Goal: Task Accomplishment & Management: Complete application form

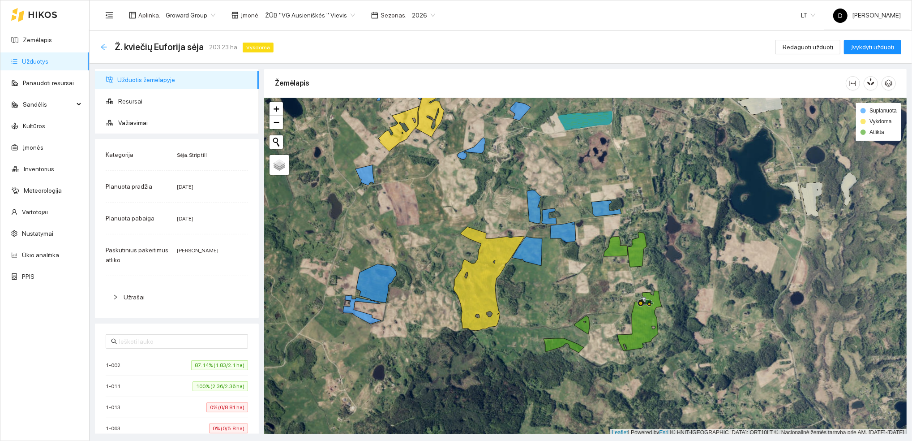
scroll to position [2, 0]
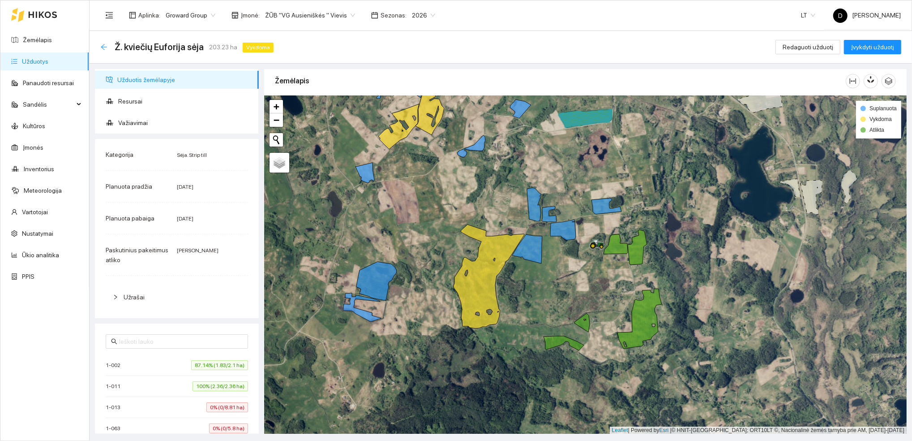
click at [103, 49] on icon "arrow-left" at bounding box center [104, 47] width 6 height 6
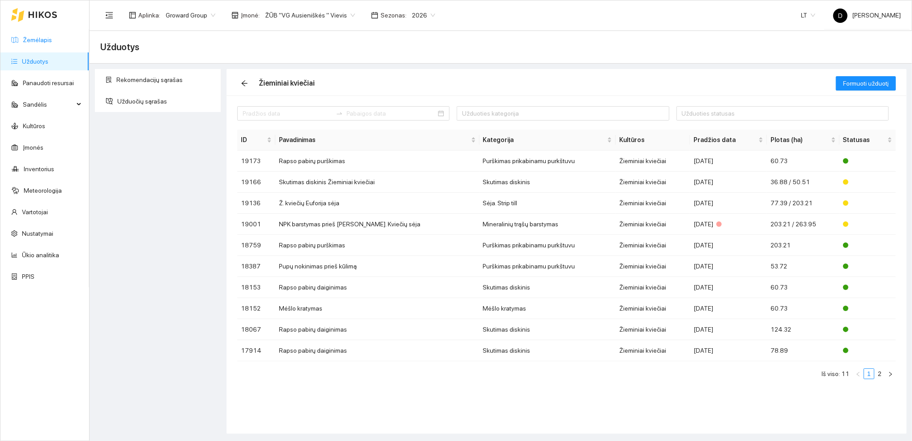
click at [35, 36] on link "Žemėlapis" at bounding box center [37, 39] width 29 height 7
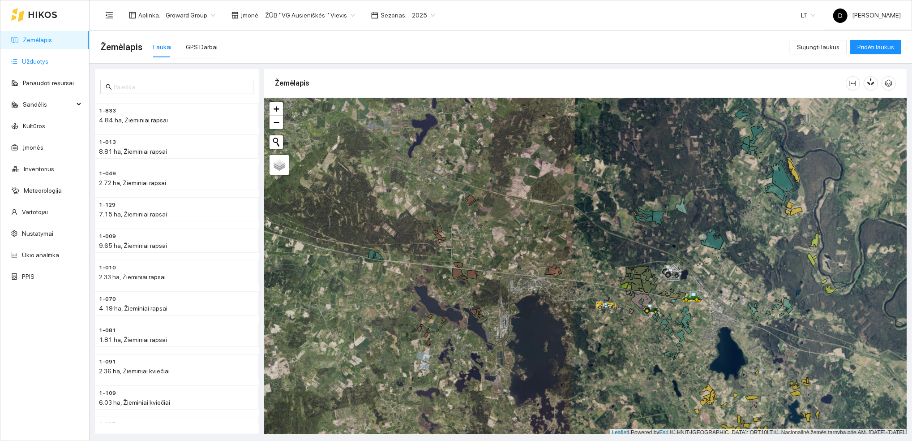
click at [30, 58] on link "Užduotys" at bounding box center [35, 61] width 26 height 7
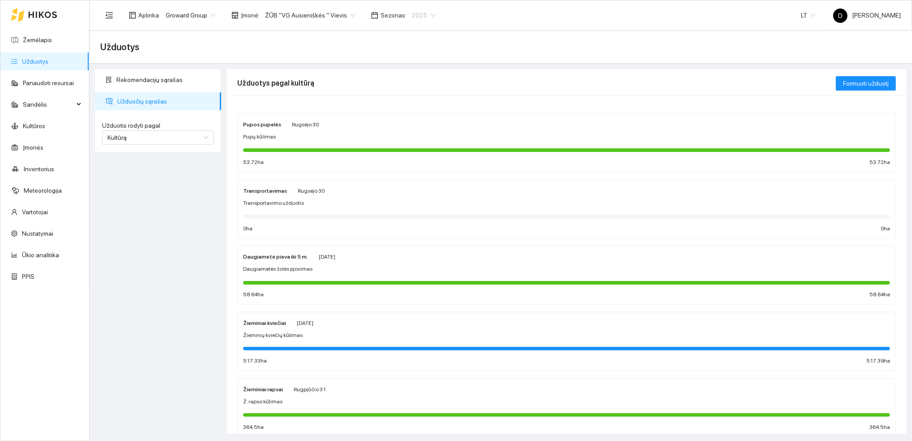
click at [419, 14] on span "2025" at bounding box center [423, 15] width 23 height 13
click at [487, 22] on div "Aplinka : Groward Group Įmonė : ŽŪB "VG Ausieniškės " Vievis Sezonas : 2025 202…" at bounding box center [500, 14] width 801 height 29
click at [24, 40] on link "Žemėlapis" at bounding box center [37, 39] width 29 height 7
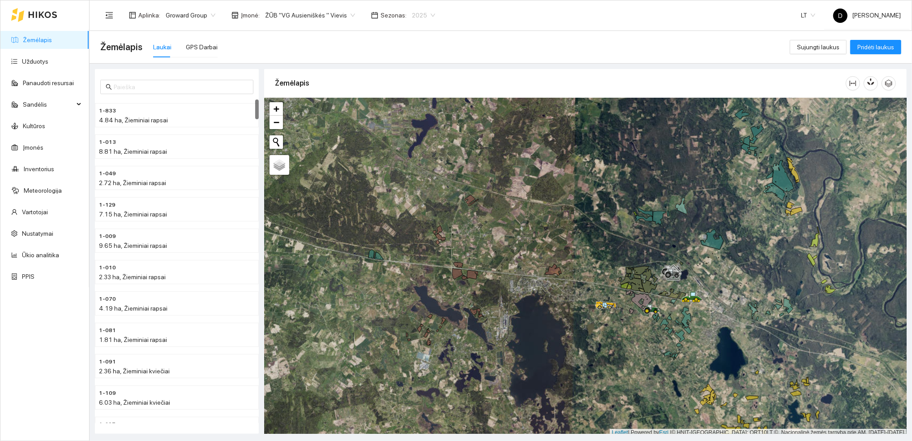
click at [415, 13] on span "2025" at bounding box center [423, 15] width 23 height 13
click at [411, 119] on div "2026" at bounding box center [413, 119] width 23 height 10
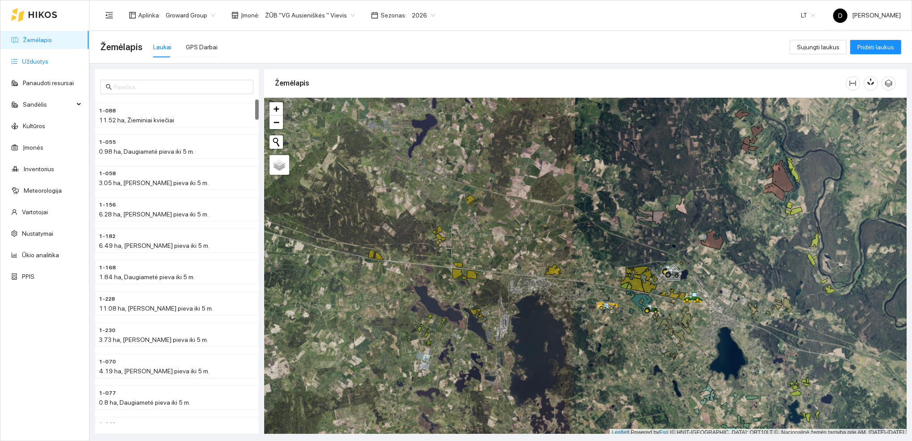
click at [37, 64] on link "Užduotys" at bounding box center [35, 61] width 26 height 7
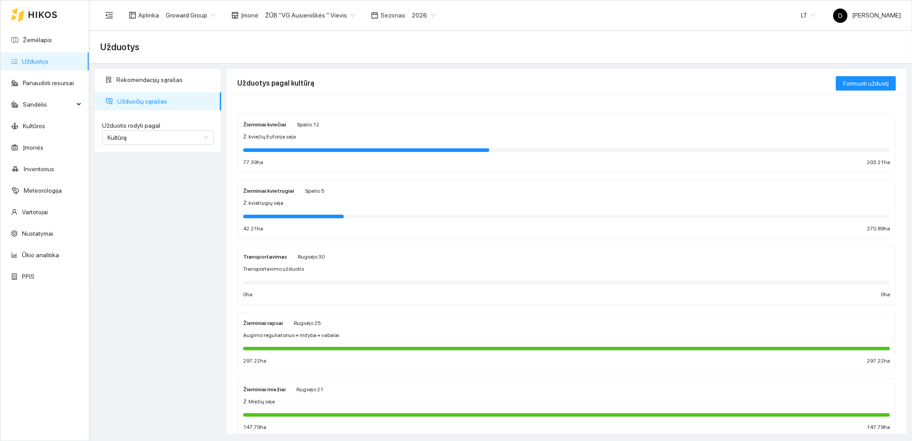
click at [288, 145] on div at bounding box center [566, 150] width 647 height 10
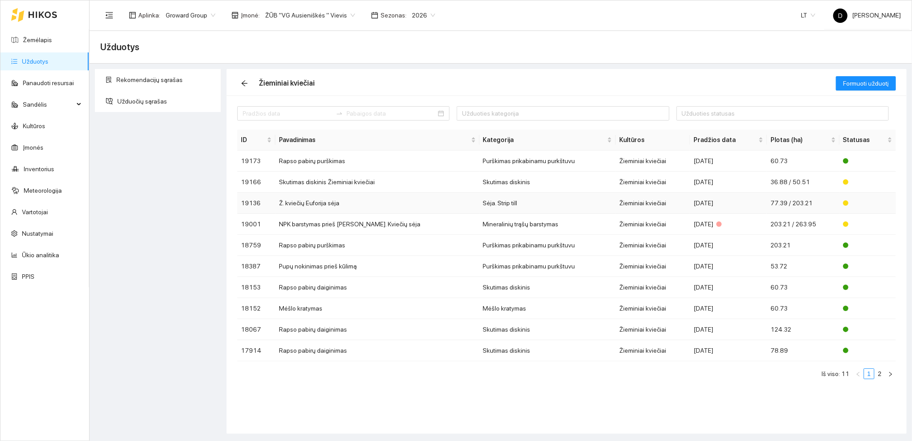
click at [321, 203] on td "Ž. kviečių Euforija sėja" at bounding box center [377, 203] width 204 height 21
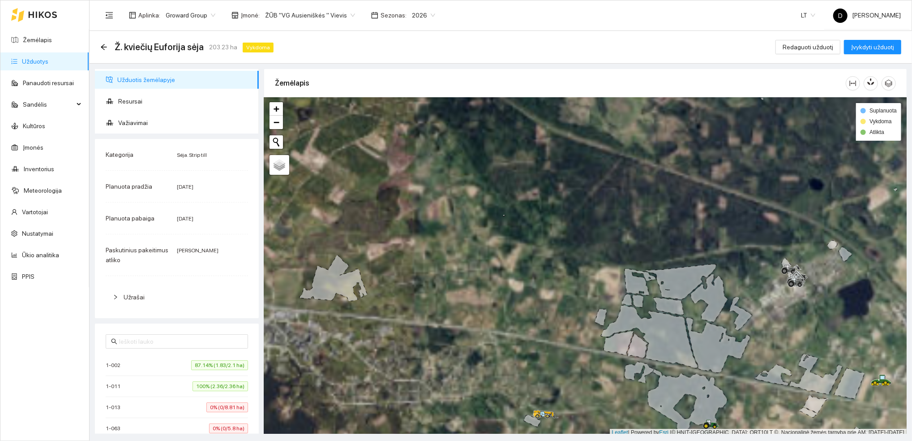
scroll to position [2, 0]
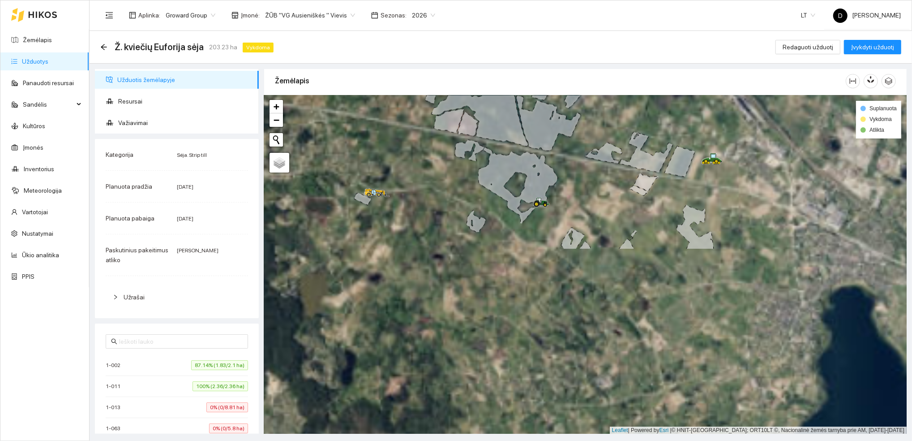
drag, startPoint x: 646, startPoint y: 340, endPoint x: 476, endPoint y: 120, distance: 278.1
click at [476, 120] on g at bounding box center [417, 45] width 770 height 408
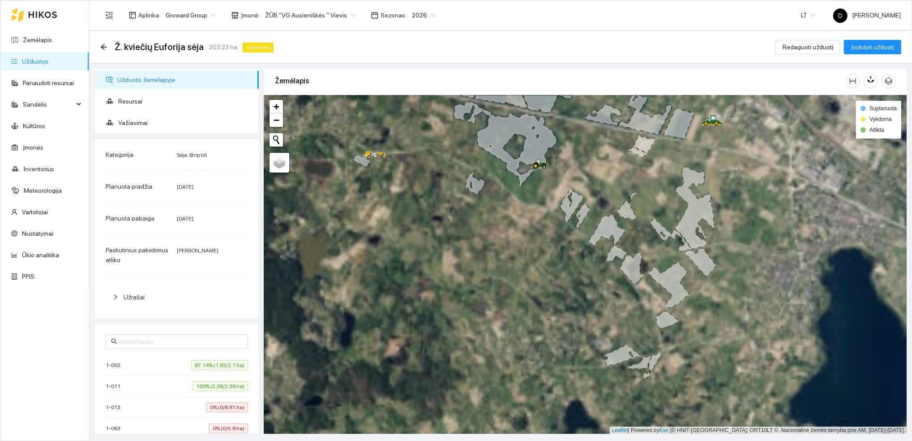
drag, startPoint x: 521, startPoint y: 272, endPoint x: 521, endPoint y: 231, distance: 41.7
click at [521, 231] on div at bounding box center [585, 264] width 643 height 339
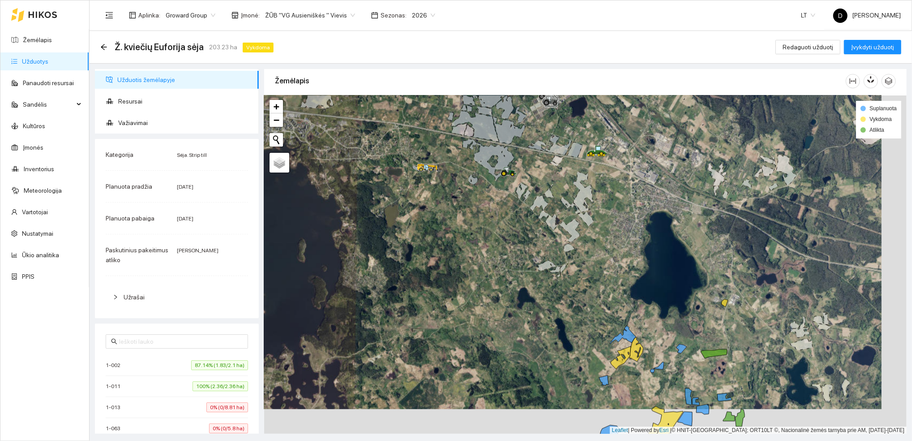
drag, startPoint x: 511, startPoint y: 254, endPoint x: 486, endPoint y: 228, distance: 35.8
click at [486, 228] on div at bounding box center [585, 264] width 643 height 339
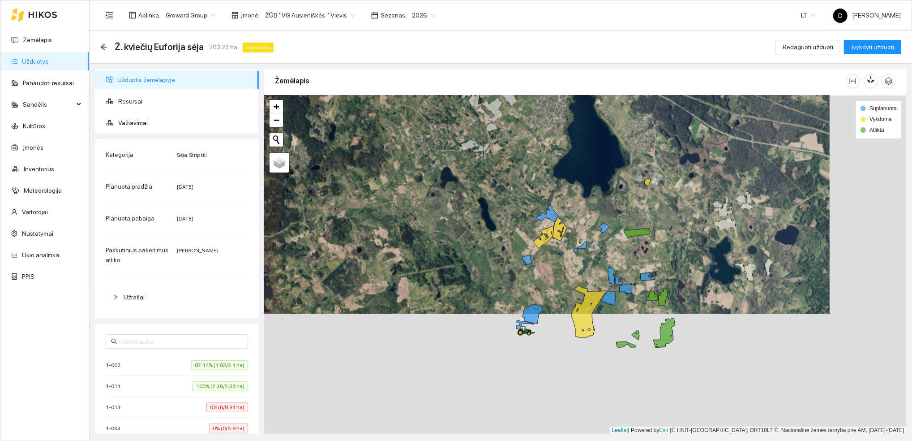
drag, startPoint x: 542, startPoint y: 344, endPoint x: 465, endPoint y: 216, distance: 148.7
click at [465, 216] on div at bounding box center [585, 264] width 643 height 339
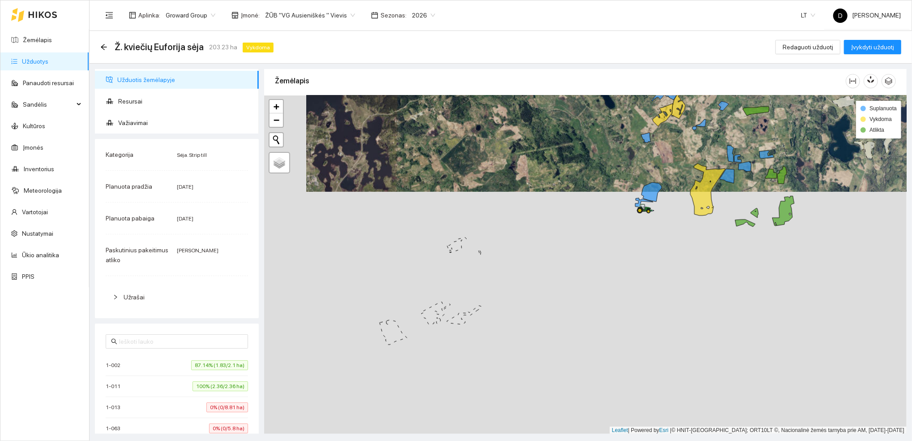
drag, startPoint x: 420, startPoint y: 370, endPoint x: 546, endPoint y: 242, distance: 179.3
click at [546, 242] on div at bounding box center [585, 264] width 643 height 339
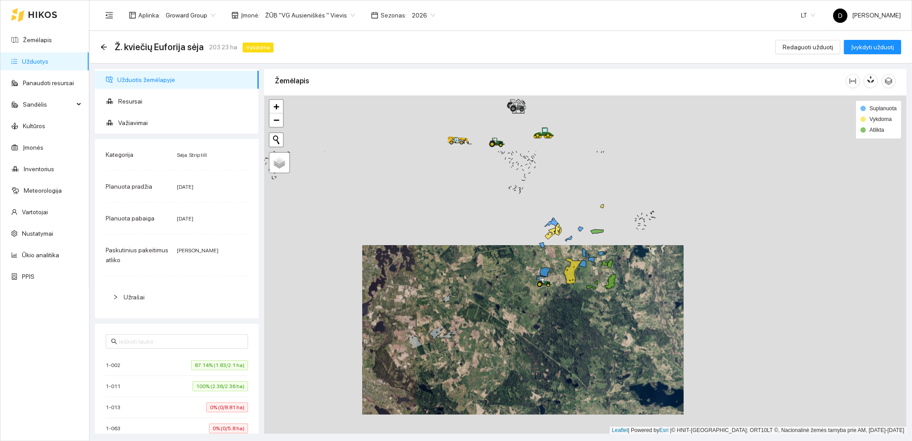
drag, startPoint x: 432, startPoint y: 186, endPoint x: 448, endPoint y: 285, distance: 99.9
click at [448, 285] on div at bounding box center [585, 264] width 643 height 339
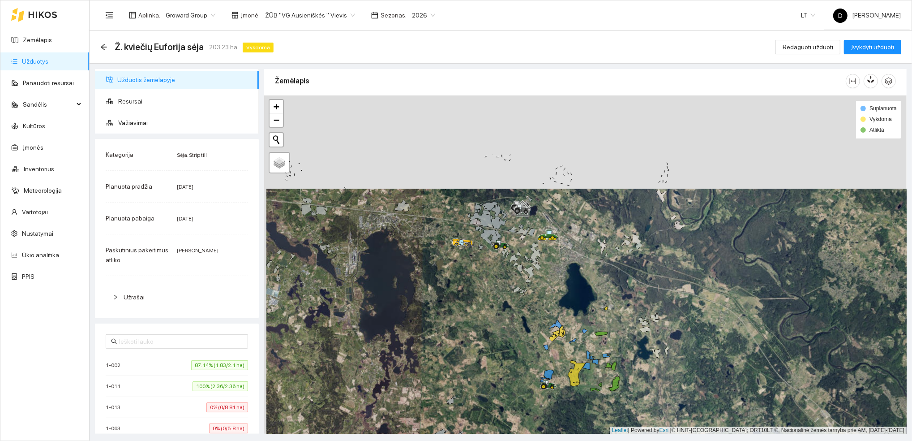
drag, startPoint x: 495, startPoint y: 184, endPoint x: 494, endPoint y: 295, distance: 111.5
click at [497, 300] on div at bounding box center [585, 264] width 643 height 339
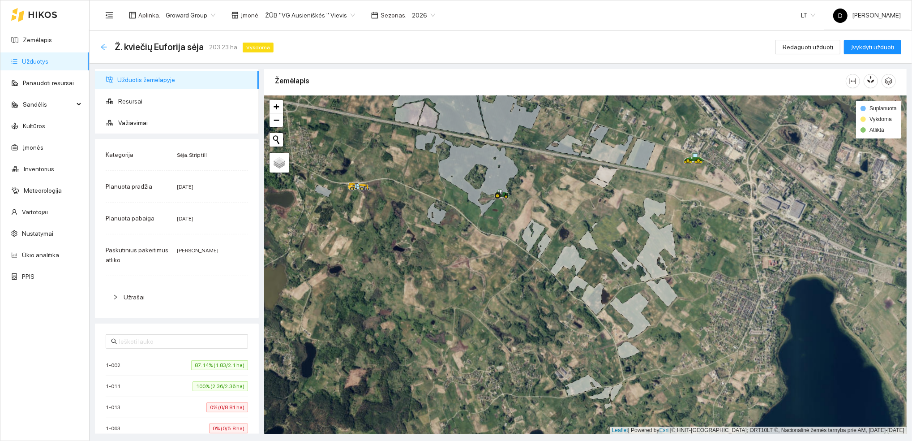
click at [106, 45] on icon "arrow-left" at bounding box center [103, 46] width 7 height 7
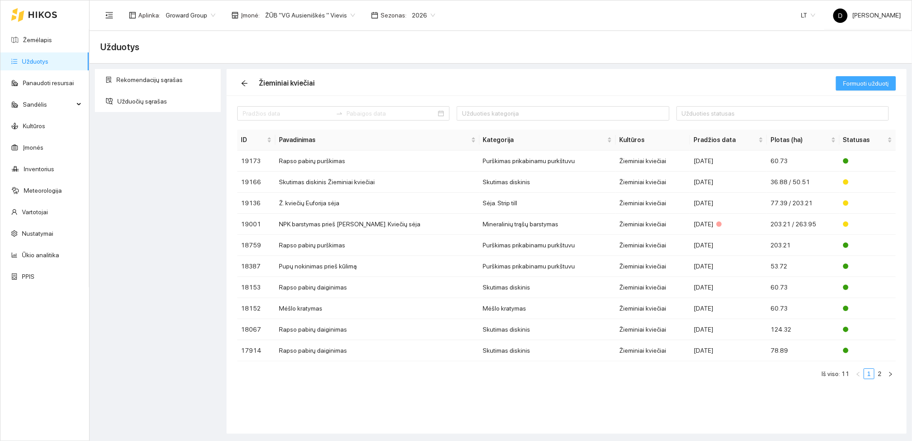
click at [858, 84] on span "Formuoti užduotį" at bounding box center [866, 83] width 46 height 10
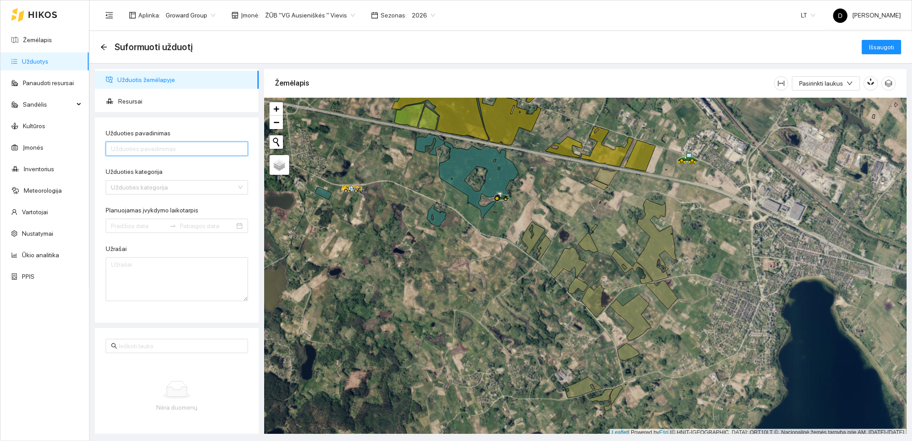
click at [206, 152] on input "Užduoties pavadinimas" at bounding box center [177, 149] width 142 height 14
type input "+"
click at [230, 189] on div "Užduoties kategorija" at bounding box center [177, 187] width 142 height 14
type input "Ž. [DEMOGRAPHIC_DATA] Artist [PERSON_NAME]"
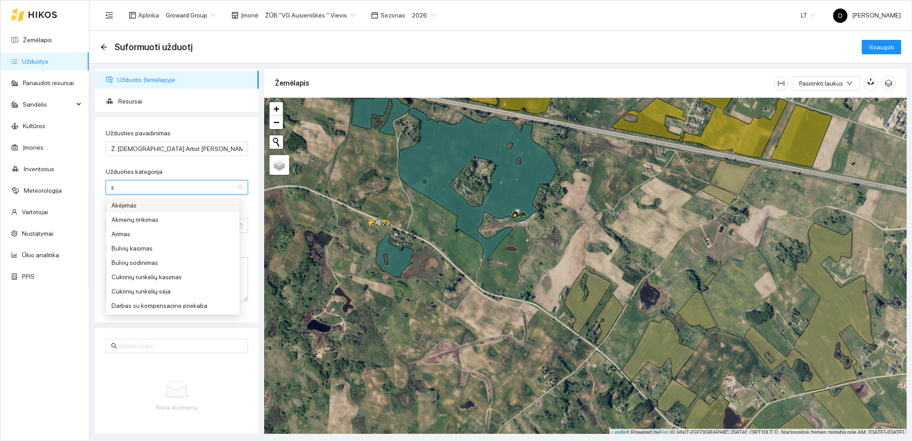
type input "sė"
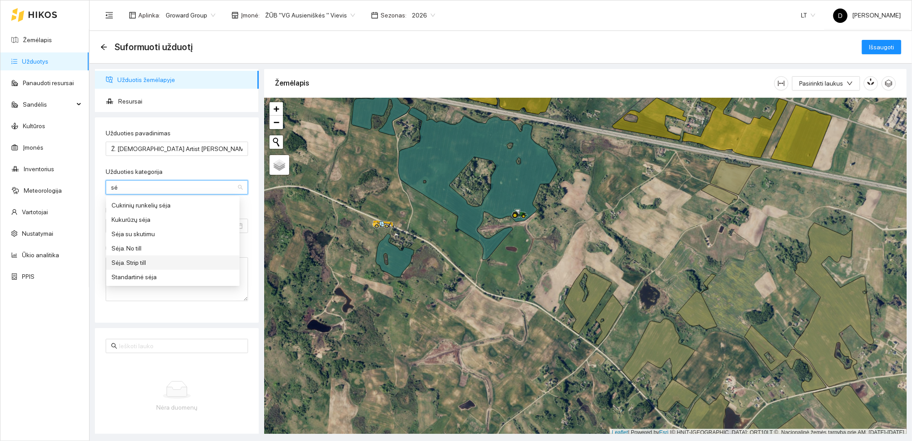
click at [133, 260] on div "Sėja. Strip till" at bounding box center [173, 263] width 123 height 10
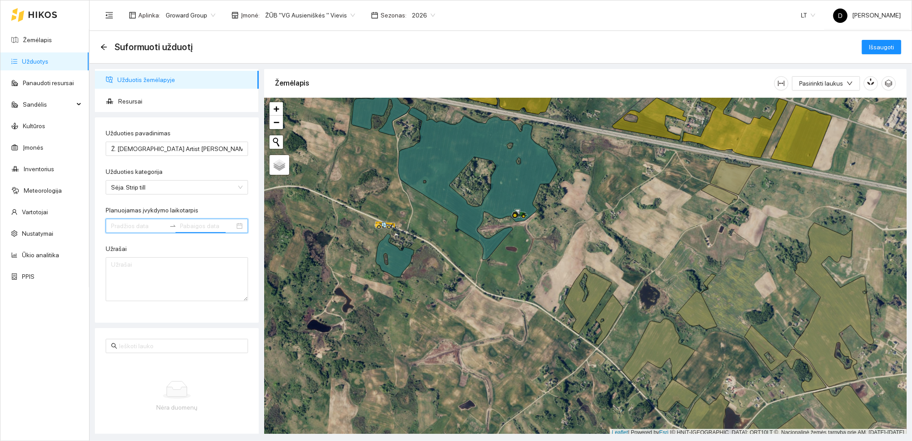
click at [203, 229] on input at bounding box center [207, 226] width 55 height 10
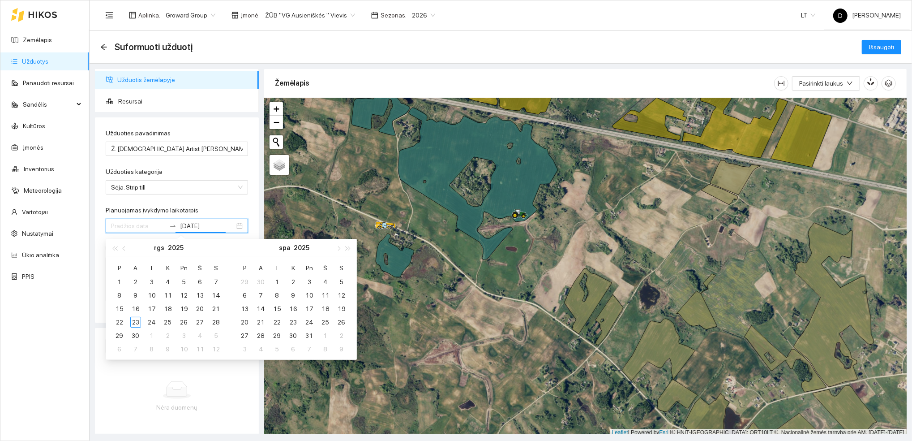
type input "[DATE]"
click at [135, 322] on div "23" at bounding box center [135, 322] width 11 height 11
type input "[DATE]"
click at [245, 323] on table "P A T K Pn Š S 29 30 1 2 3 4 5 6 7 8 9 10 11 12 13 14 15 16 17 18 19 20 21 22 2…" at bounding box center [293, 308] width 113 height 95
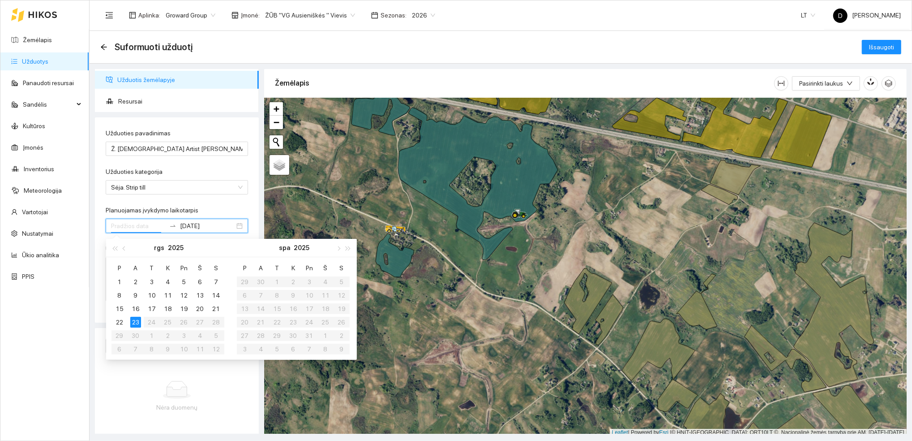
type input "[DATE]"
click at [135, 320] on div "23" at bounding box center [135, 322] width 11 height 11
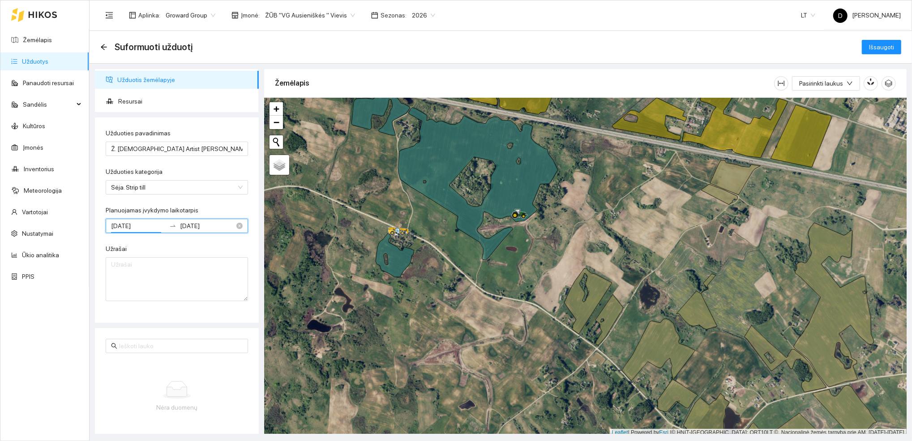
click at [209, 228] on input "[DATE]" at bounding box center [207, 226] width 55 height 10
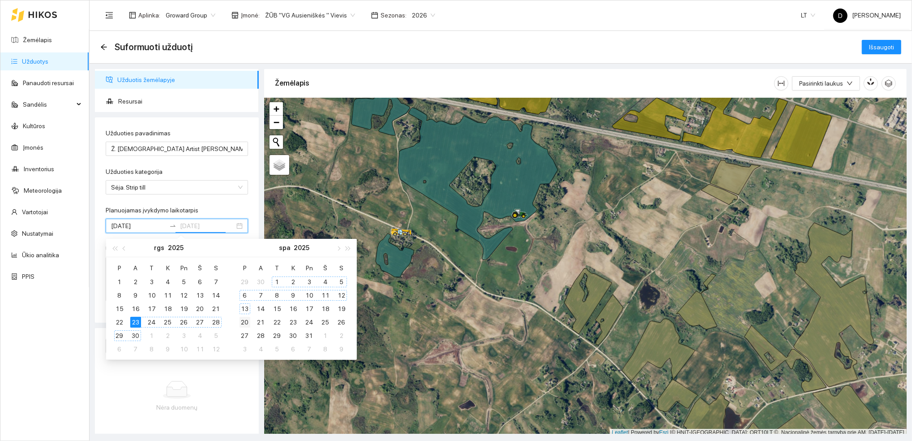
type input "[DATE]"
click at [245, 322] on div "20" at bounding box center [245, 322] width 11 height 11
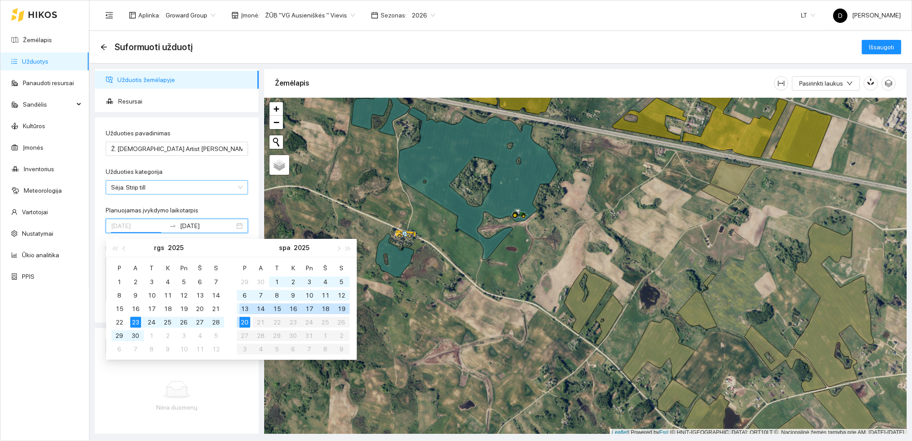
type input "[DATE]"
click at [47, 342] on div "Žemėlapis Užduotys Panaudoti resursai Sandėlis Kultūros Įmonės Inventorius Mete…" at bounding box center [44, 220] width 89 height 440
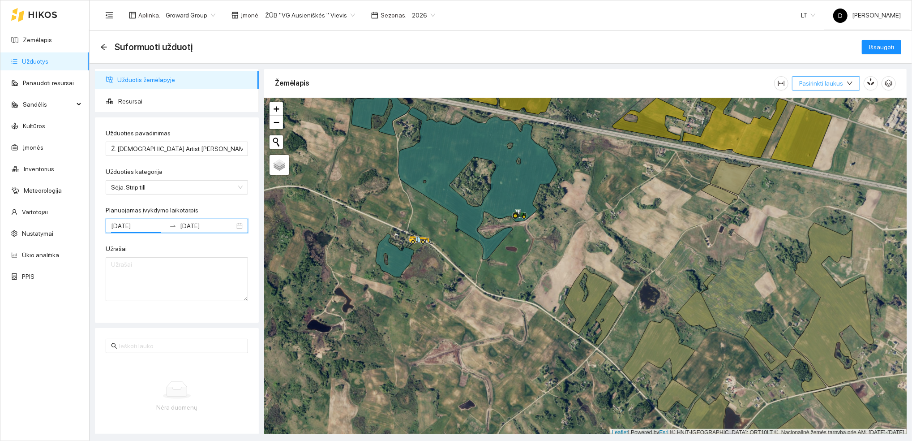
click at [831, 83] on span "Pasirinkti laukus" at bounding box center [822, 83] width 44 height 10
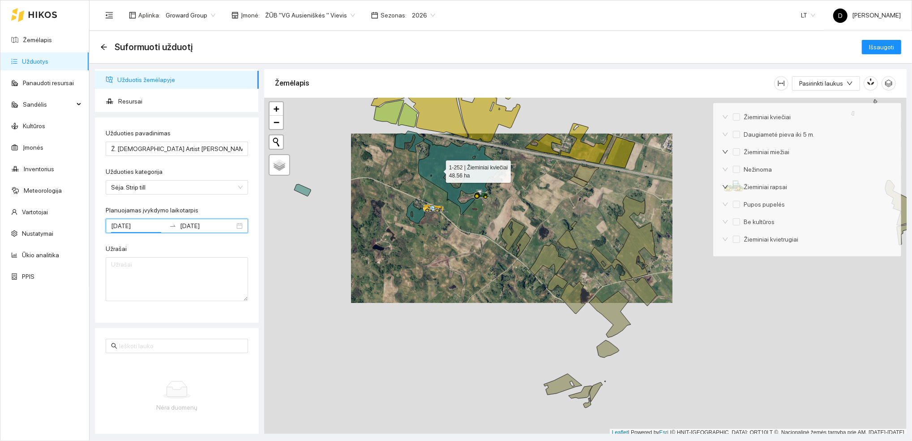
scroll to position [2, 0]
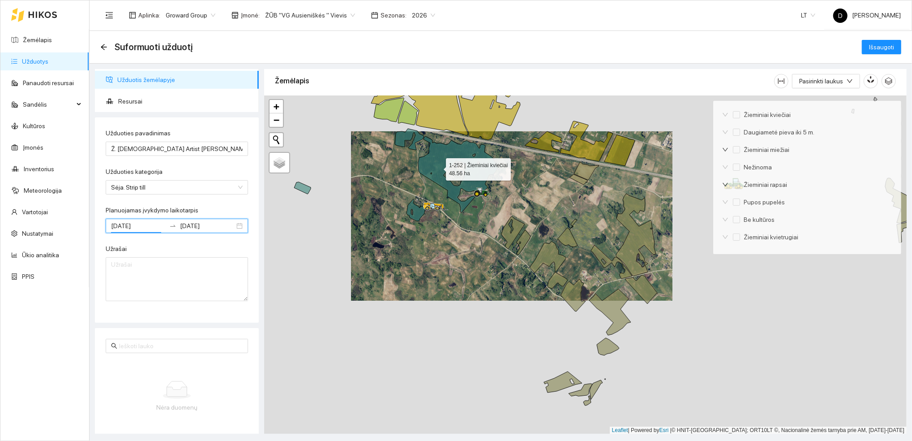
click at [439, 169] on icon at bounding box center [446, 171] width 103 height 84
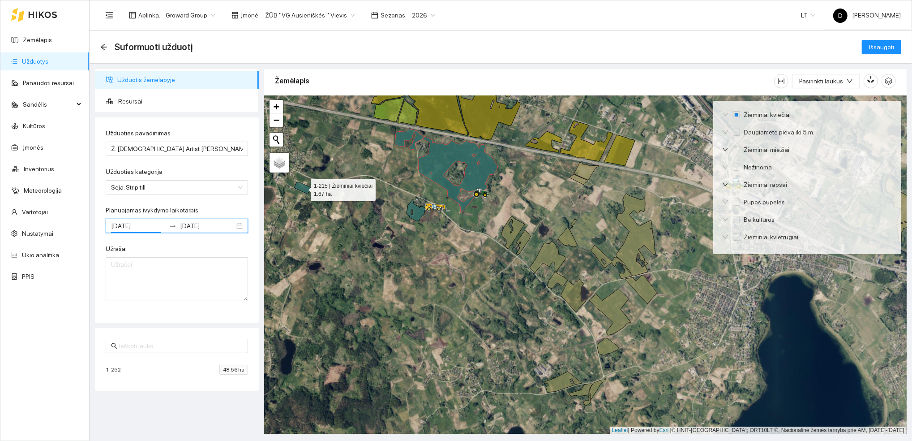
click at [301, 188] on icon at bounding box center [302, 188] width 17 height 12
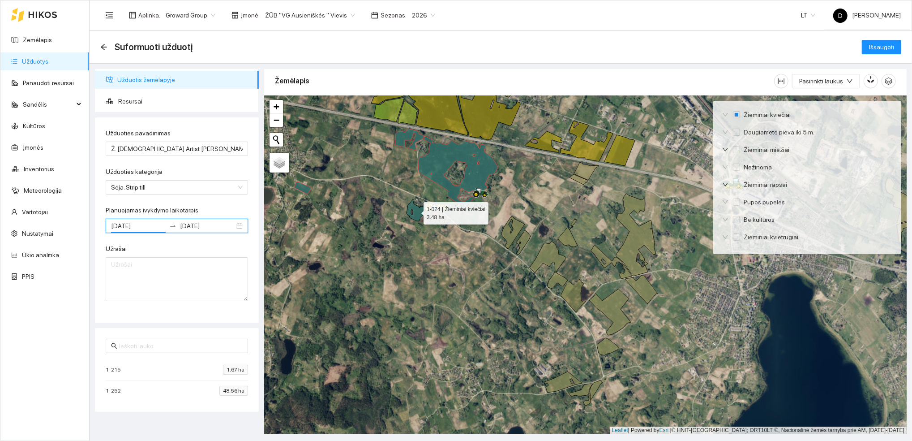
click at [417, 215] on icon at bounding box center [416, 210] width 19 height 22
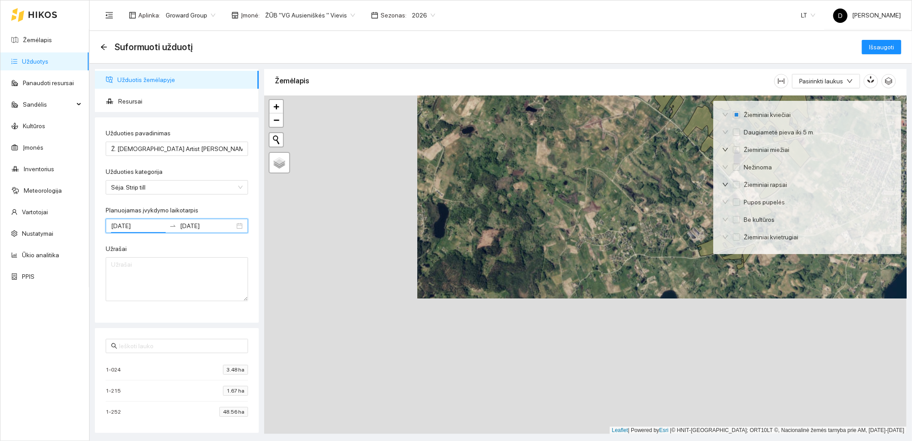
drag, startPoint x: 367, startPoint y: 344, endPoint x: 526, endPoint y: 201, distance: 214.1
click at [526, 201] on div at bounding box center [585, 264] width 643 height 339
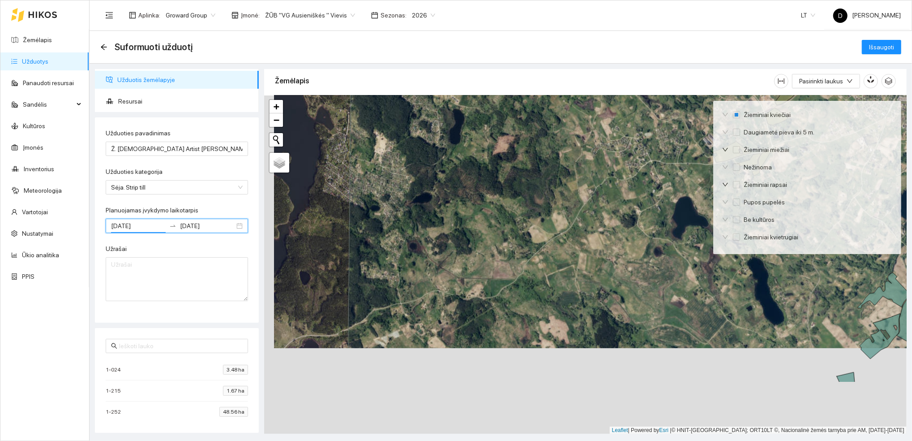
drag, startPoint x: 494, startPoint y: 339, endPoint x: 507, endPoint y: 138, distance: 200.7
click at [507, 138] on div at bounding box center [585, 264] width 643 height 339
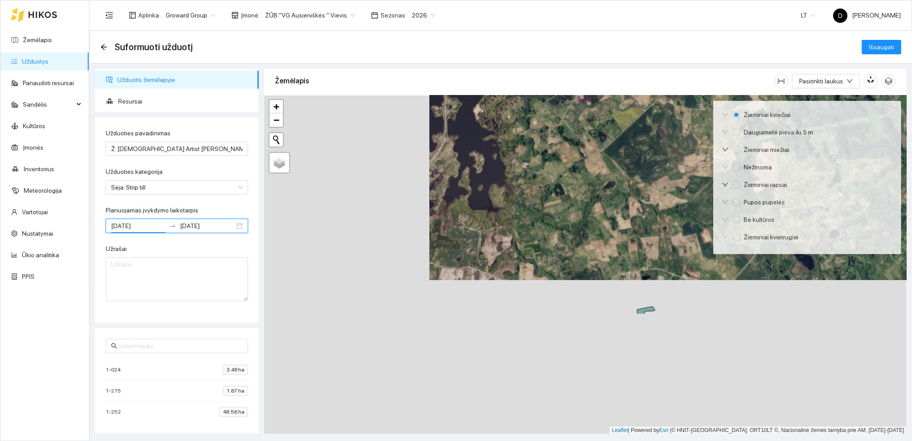
drag, startPoint x: 438, startPoint y: 365, endPoint x: 603, endPoint y: 204, distance: 230.6
click at [603, 204] on div at bounding box center [585, 264] width 643 height 339
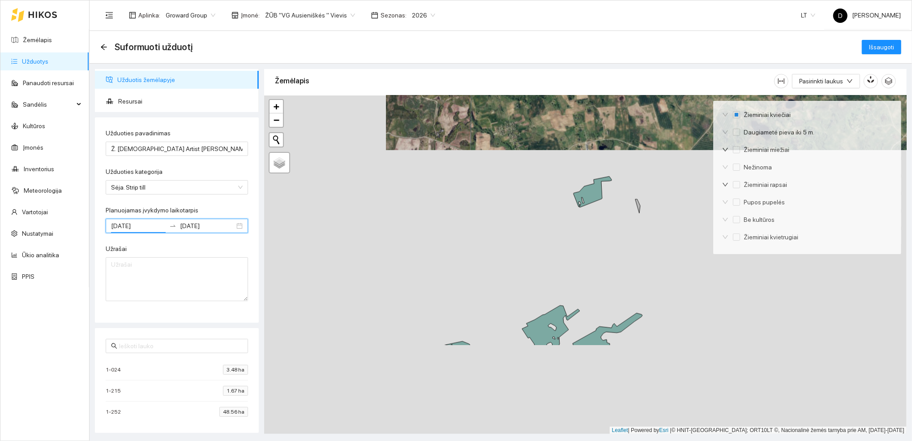
drag, startPoint x: 486, startPoint y: 343, endPoint x: 443, endPoint y: 224, distance: 126.7
click at [443, 224] on div at bounding box center [585, 264] width 643 height 339
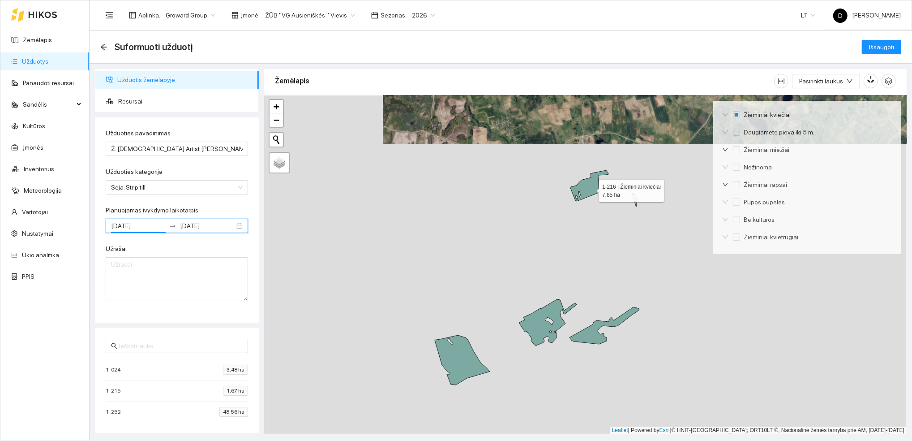
click at [591, 189] on icon at bounding box center [590, 185] width 38 height 31
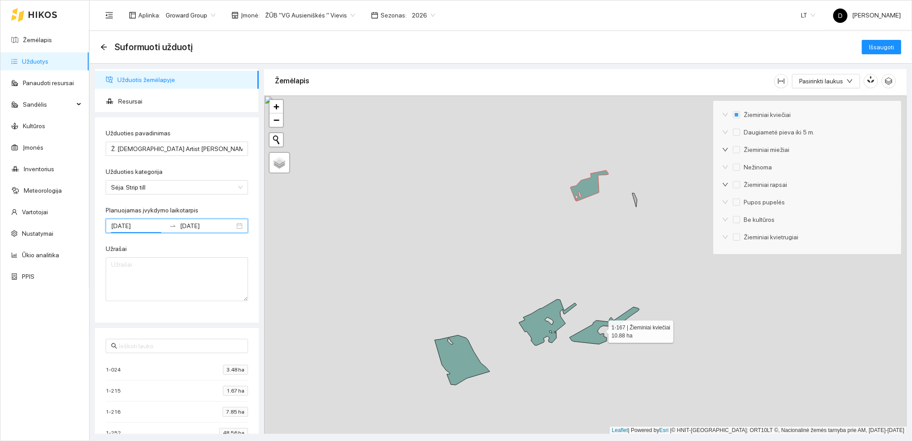
click at [590, 340] on icon at bounding box center [605, 325] width 70 height 37
click at [535, 329] on icon at bounding box center [548, 322] width 58 height 46
click at [457, 357] on icon at bounding box center [462, 360] width 55 height 50
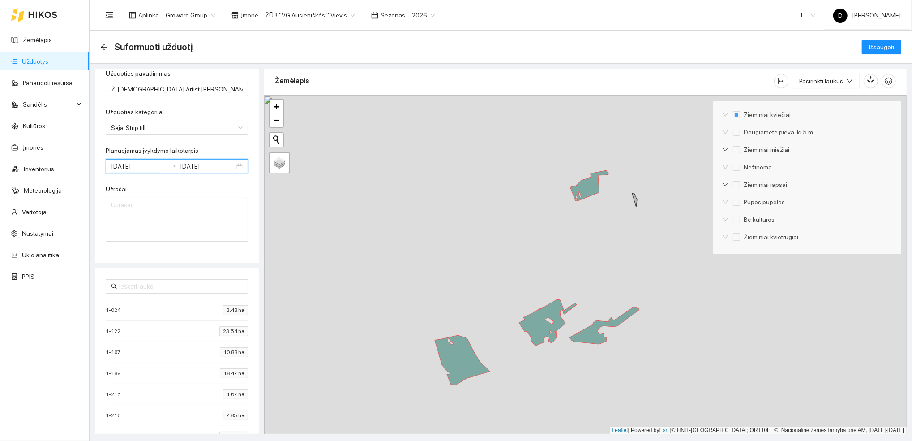
scroll to position [86, 0]
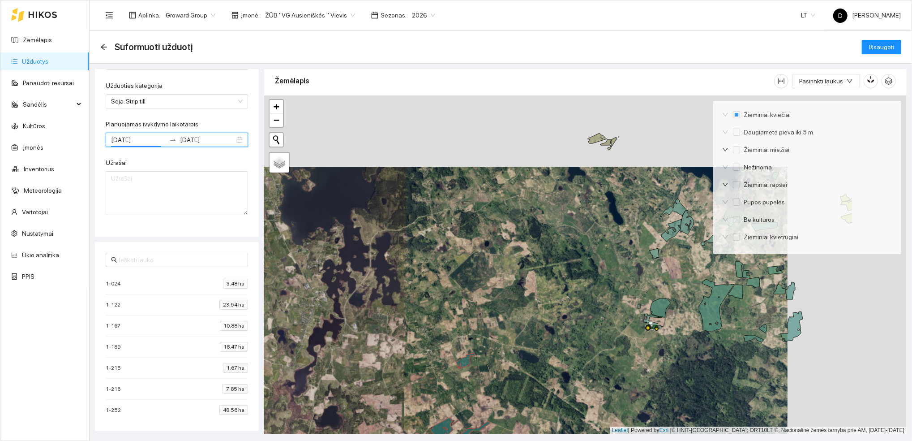
drag, startPoint x: 638, startPoint y: 361, endPoint x: 519, endPoint y: 432, distance: 138.8
click at [519, 432] on div at bounding box center [585, 264] width 643 height 339
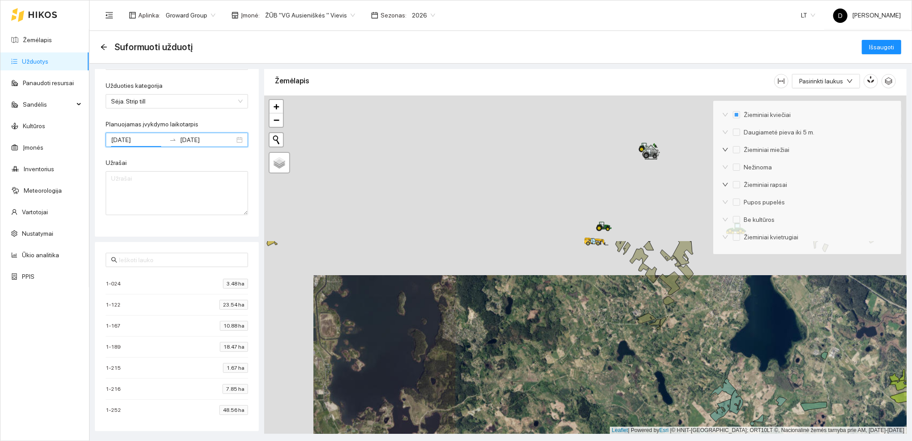
drag, startPoint x: 498, startPoint y: 215, endPoint x: 547, endPoint y: 395, distance: 186.7
click at [547, 395] on div at bounding box center [585, 264] width 643 height 339
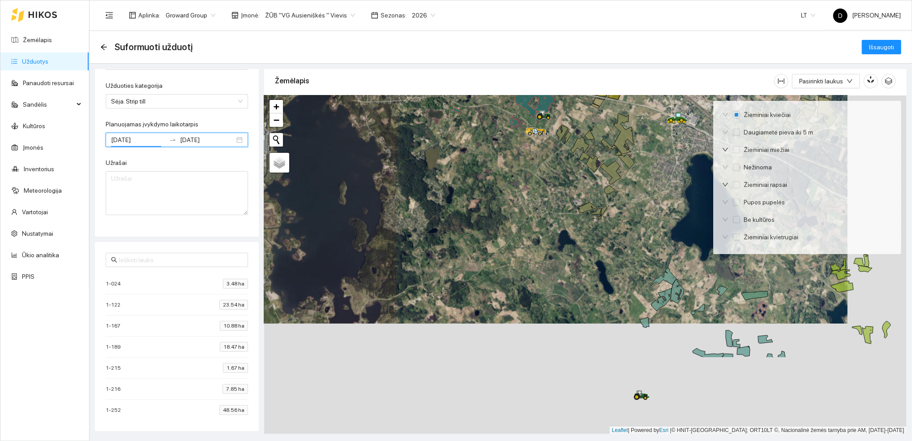
drag, startPoint x: 531, startPoint y: 331, endPoint x: 472, endPoint y: 219, distance: 126.2
click at [472, 219] on div at bounding box center [585, 264] width 643 height 339
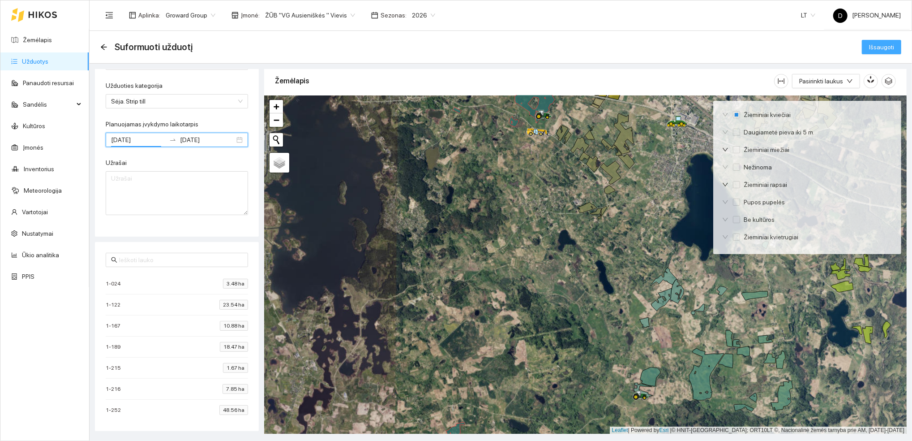
click at [885, 48] on span "Išsaugoti" at bounding box center [881, 47] width 25 height 10
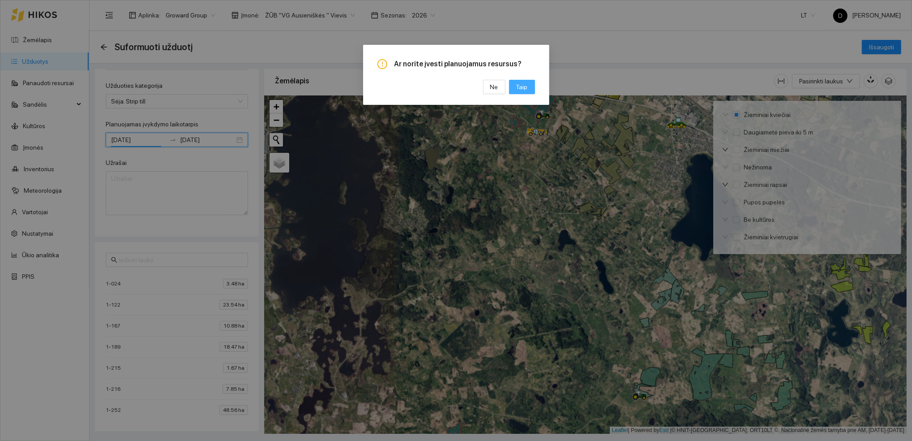
click at [527, 85] on span "Taip" at bounding box center [522, 87] width 12 height 10
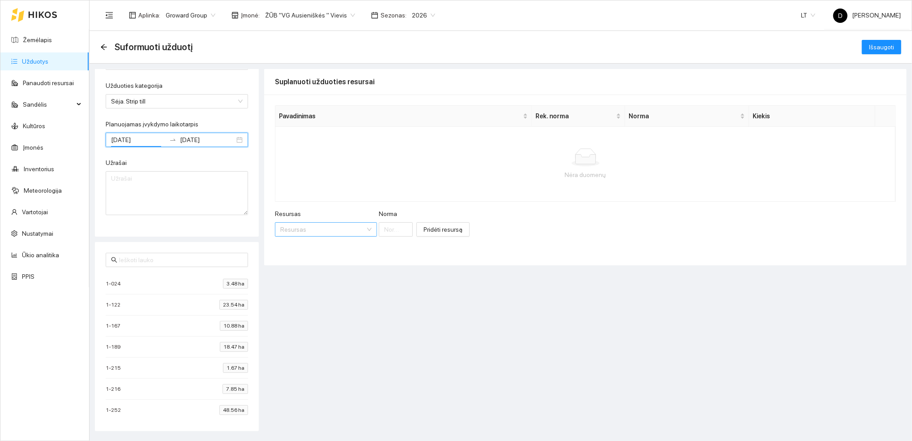
click at [325, 232] on input "Resursas" at bounding box center [322, 229] width 85 height 13
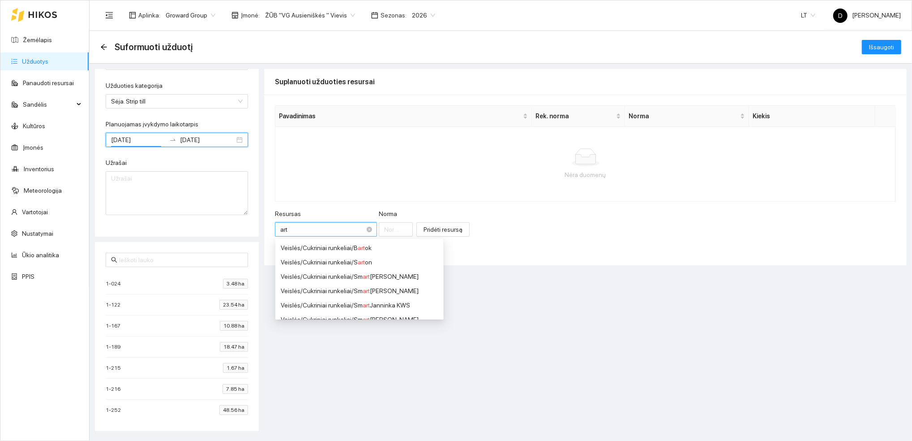
type input "arti"
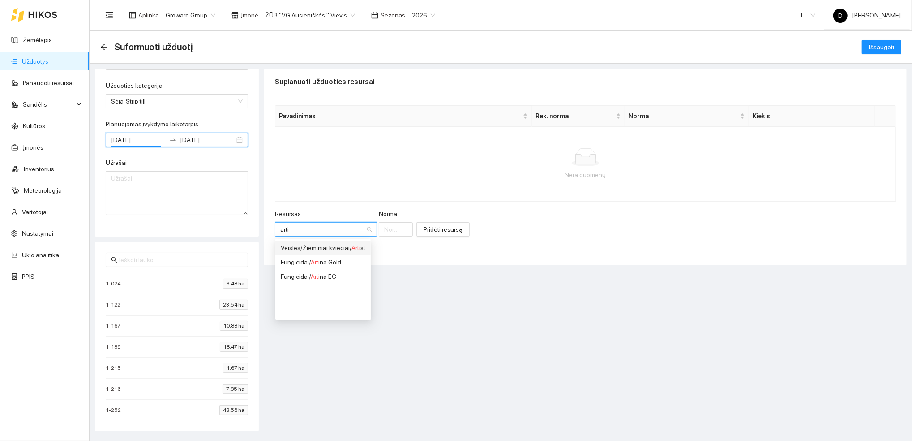
click at [361, 248] on span "Arti" at bounding box center [356, 247] width 9 height 7
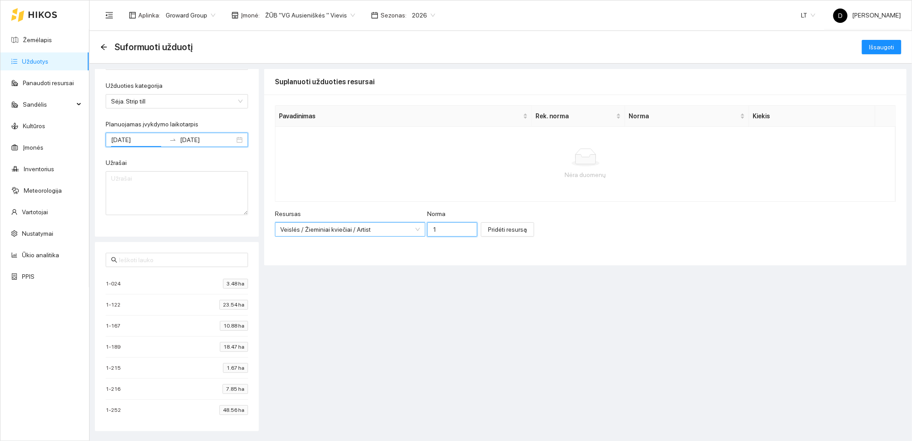
click at [431, 228] on input "1" at bounding box center [452, 229] width 50 height 14
click at [432, 228] on input "1" at bounding box center [452, 229] width 50 height 14
type input "220"
click at [489, 228] on span "Pridėti resursą" at bounding box center [507, 229] width 39 height 10
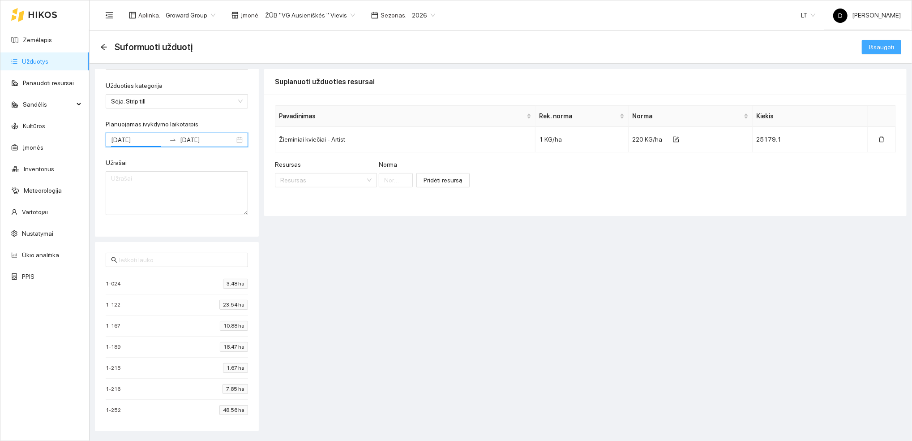
click at [893, 42] on span "Išsaugoti" at bounding box center [881, 47] width 25 height 10
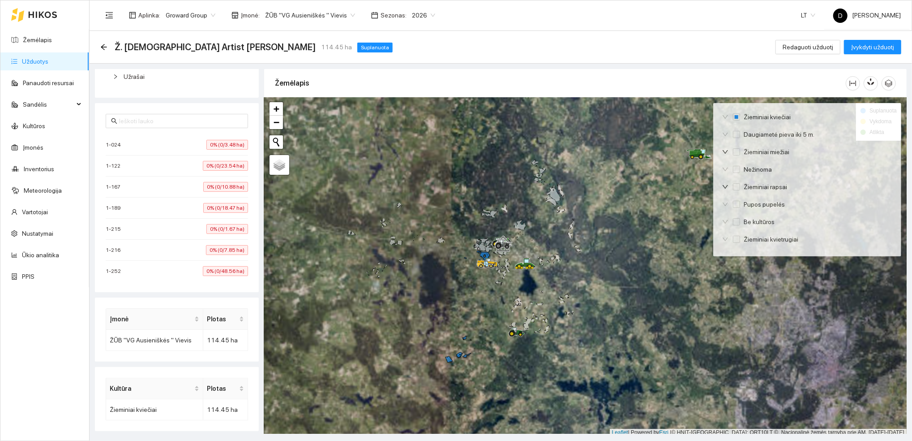
scroll to position [2, 0]
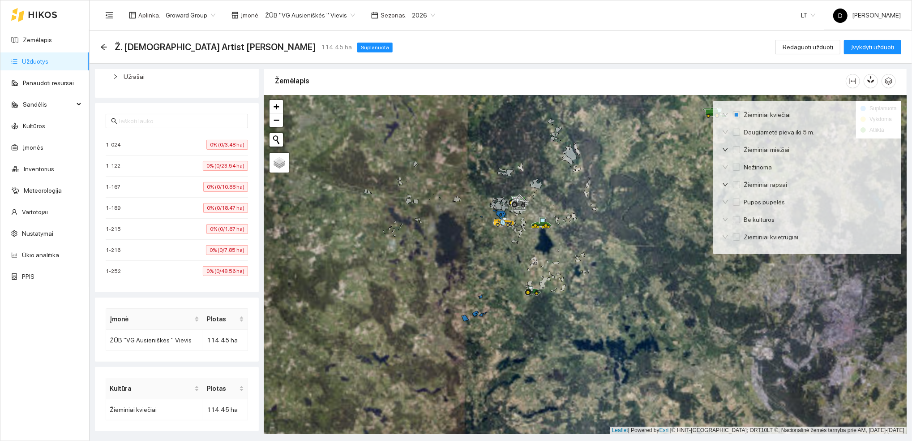
drag, startPoint x: 483, startPoint y: 340, endPoint x: 499, endPoint y: 301, distance: 42.2
click at [499, 301] on div at bounding box center [585, 264] width 643 height 339
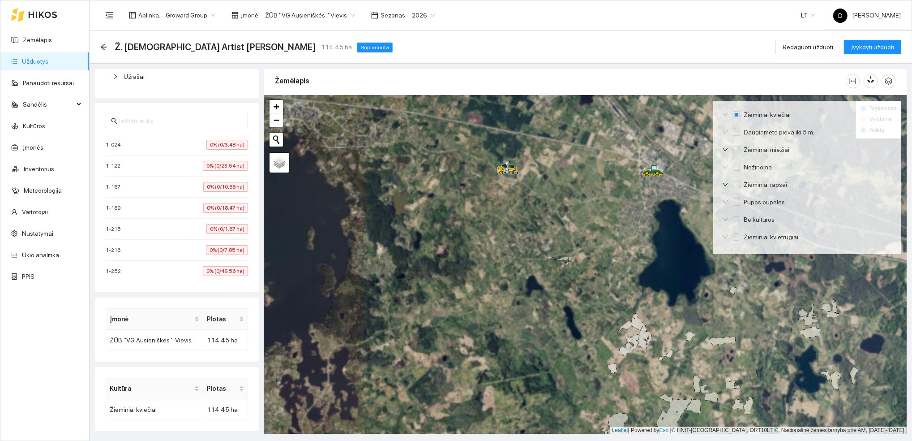
drag, startPoint x: 510, startPoint y: 174, endPoint x: 505, endPoint y: 383, distance: 208.3
click at [505, 383] on div at bounding box center [585, 264] width 643 height 339
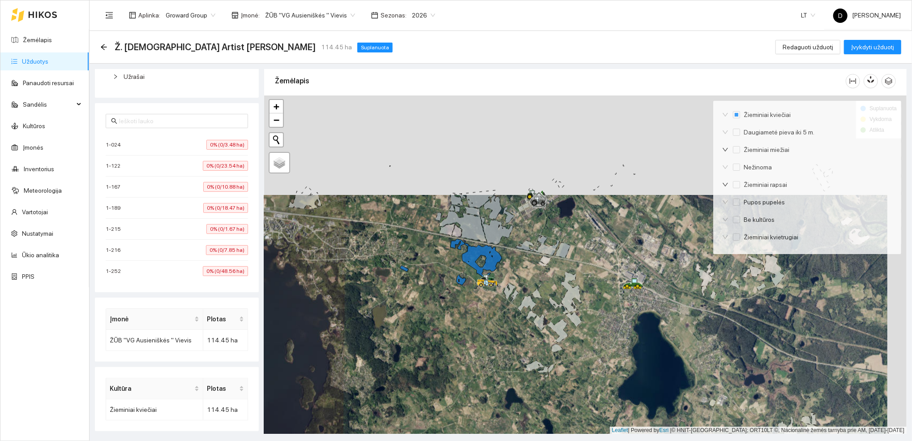
drag, startPoint x: 470, startPoint y: 227, endPoint x: 444, endPoint y: 349, distance: 124.9
click at [444, 349] on div at bounding box center [585, 264] width 643 height 339
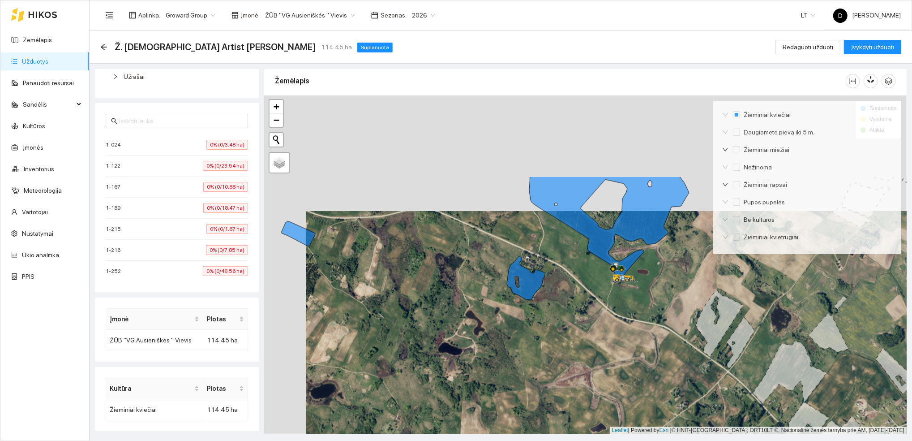
drag, startPoint x: 531, startPoint y: 260, endPoint x: 571, endPoint y: 376, distance: 122.8
click at [571, 376] on div at bounding box center [585, 264] width 643 height 339
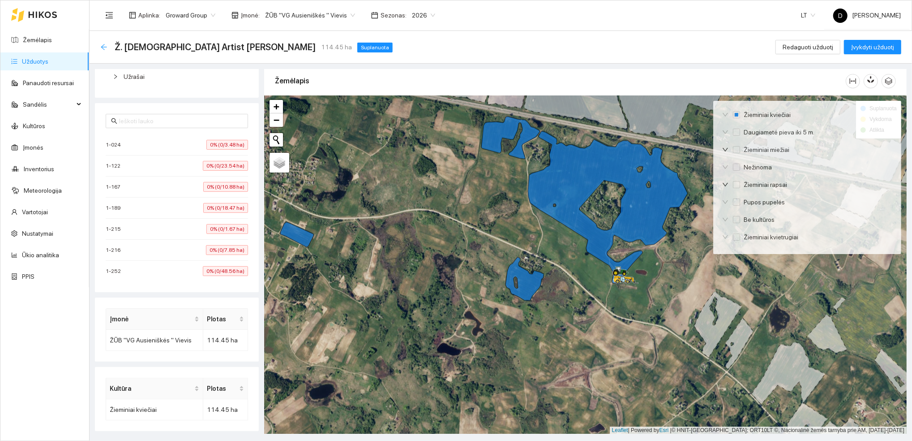
click at [103, 45] on icon "arrow-left" at bounding box center [103, 46] width 7 height 7
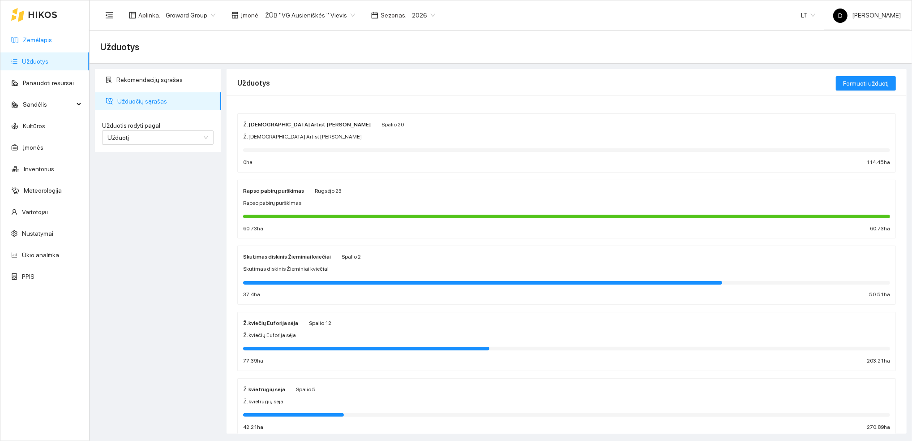
click at [39, 36] on link "Žemėlapis" at bounding box center [37, 39] width 29 height 7
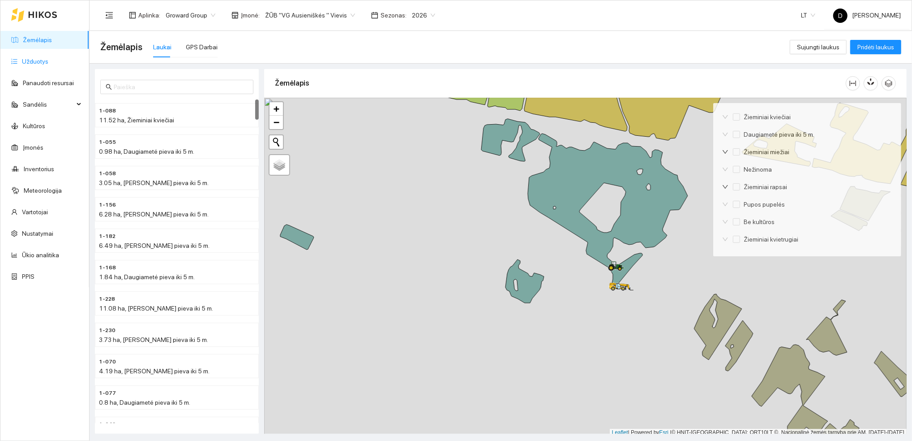
click at [33, 60] on link "Užduotys" at bounding box center [35, 61] width 26 height 7
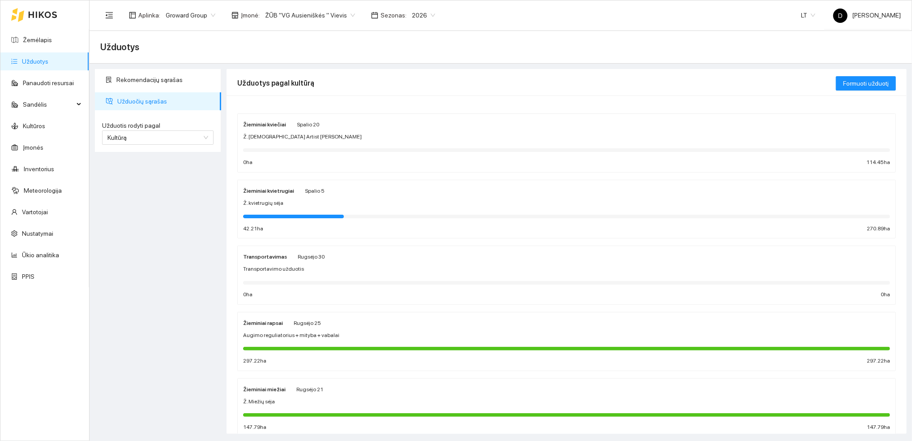
click at [273, 123] on strong "Žieminiai kviečiai" at bounding box center [264, 124] width 43 height 6
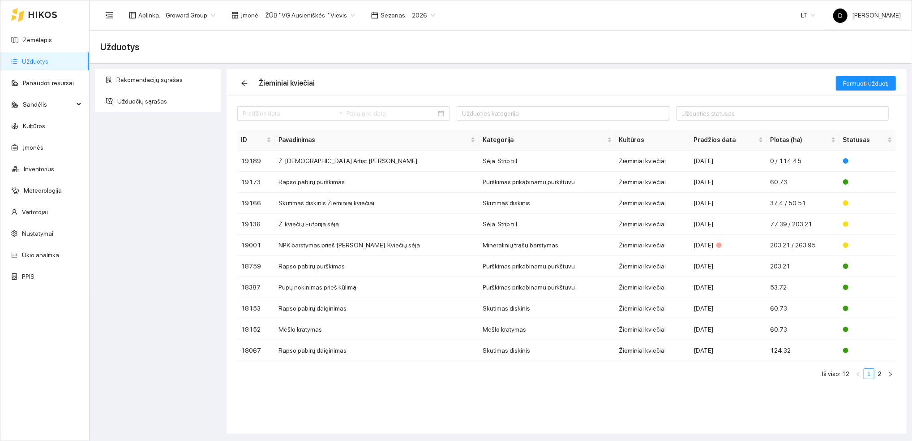
click at [167, 207] on div "Rekomendacijų sąrašas Užduočių sąrašas" at bounding box center [158, 251] width 132 height 365
click at [37, 40] on link "Žemėlapis" at bounding box center [37, 39] width 29 height 7
